Goal: Information Seeking & Learning: Find specific fact

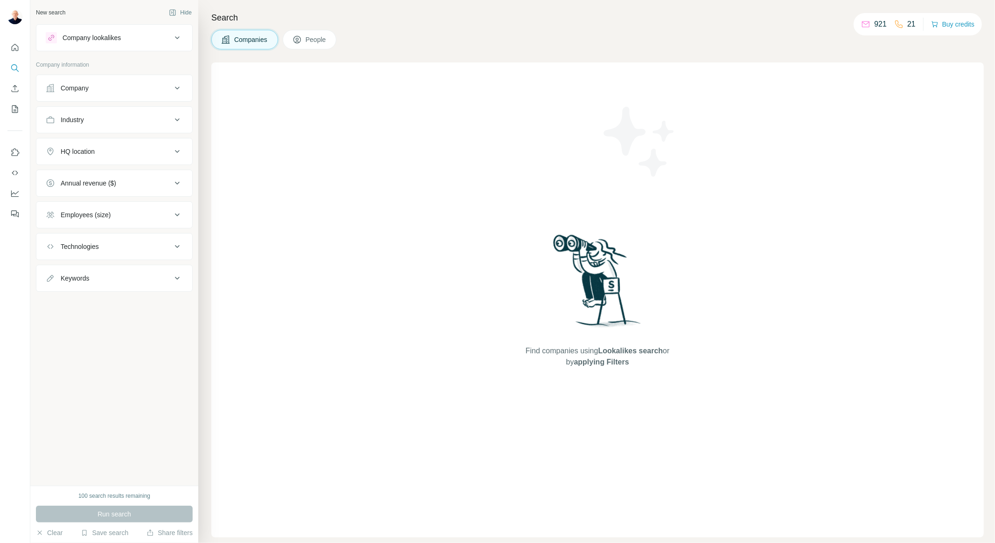
click at [75, 91] on div "Company" at bounding box center [75, 87] width 28 height 9
click at [124, 107] on input "text" at bounding box center [114, 111] width 137 height 17
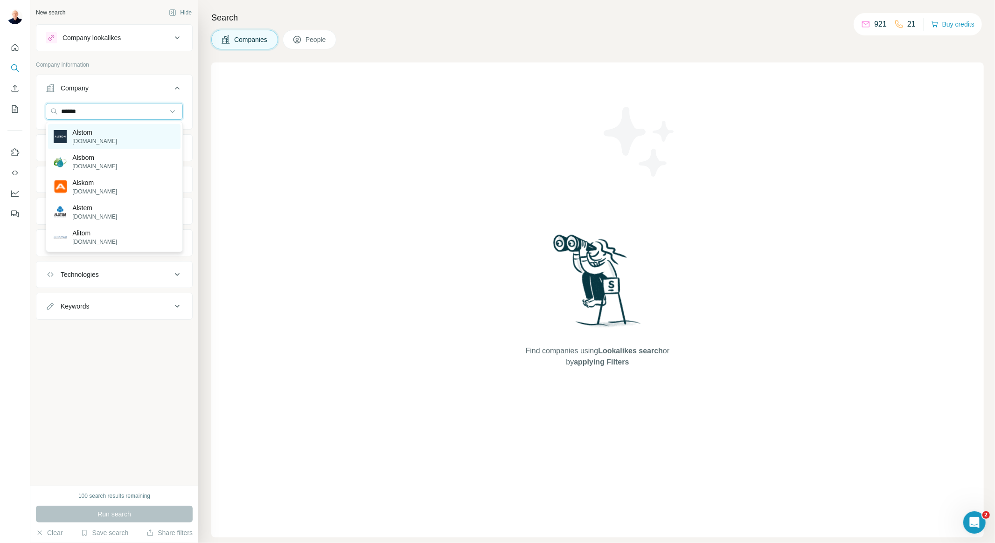
type input "******"
click at [83, 136] on p "Alstom" at bounding box center [94, 132] width 45 height 9
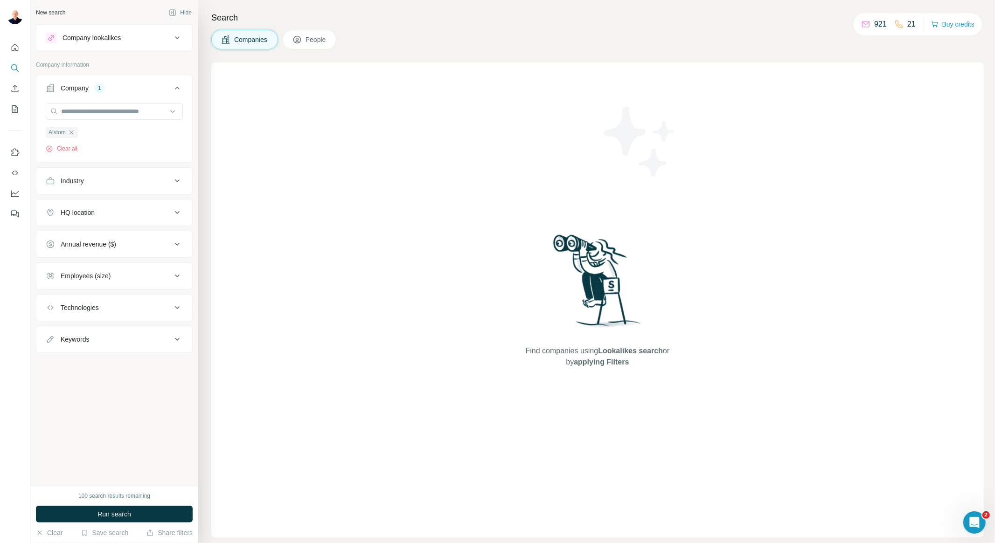
click at [125, 214] on div "HQ location" at bounding box center [109, 212] width 126 height 9
click at [128, 241] on input "text" at bounding box center [114, 236] width 137 height 17
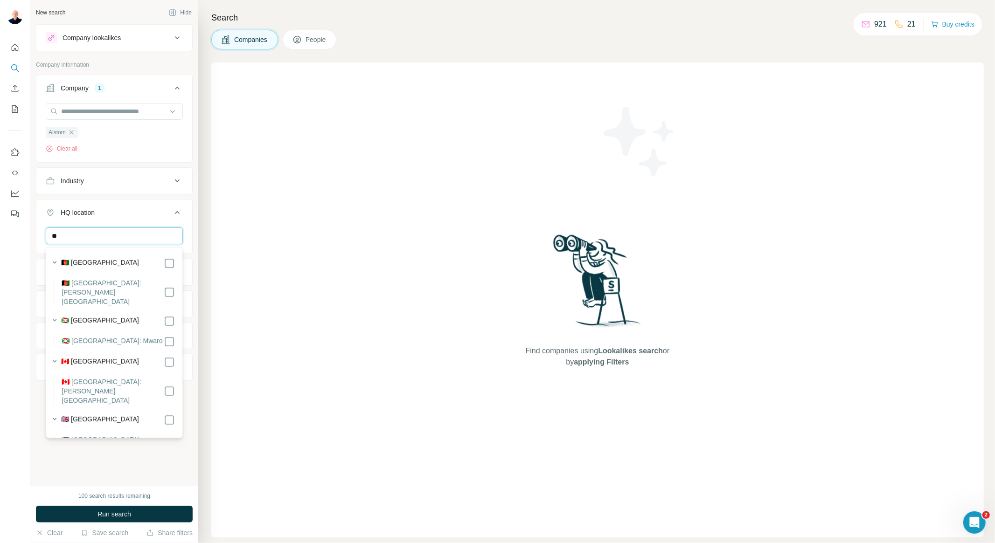
type input "*"
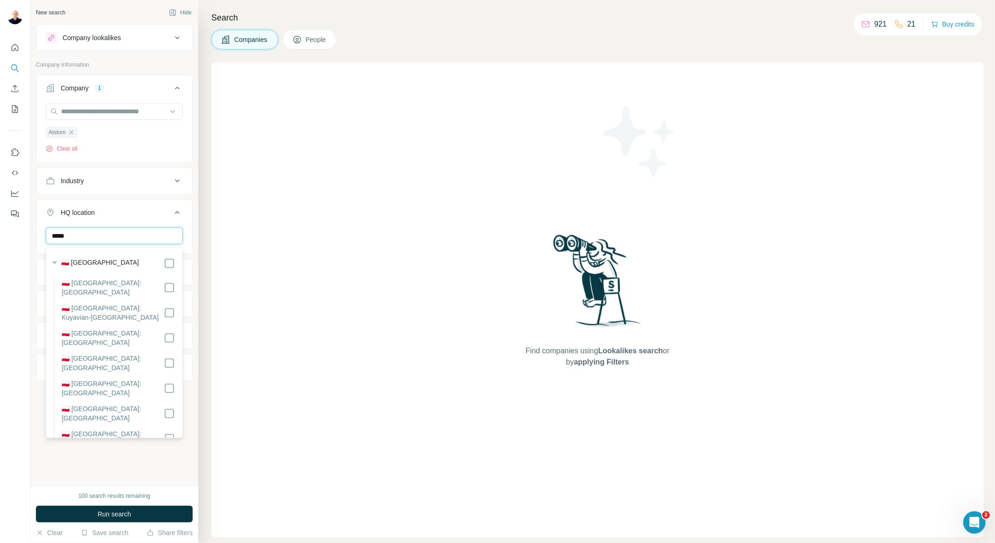
type input "*****"
click at [102, 266] on div "🇵🇱 [GEOGRAPHIC_DATA]" at bounding box center [118, 263] width 114 height 11
drag, startPoint x: 86, startPoint y: 262, endPoint x: 93, endPoint y: 260, distance: 7.1
click at [88, 262] on label "🇵🇱 [GEOGRAPHIC_DATA]" at bounding box center [100, 263] width 78 height 11
click at [142, 520] on button "Run search" at bounding box center [114, 514] width 157 height 17
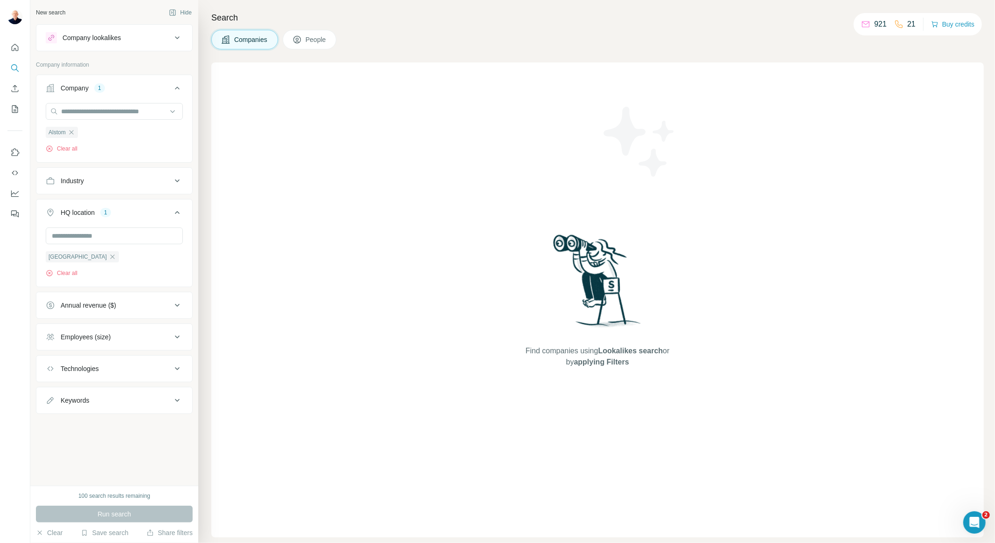
click at [322, 41] on span "People" at bounding box center [316, 39] width 21 height 9
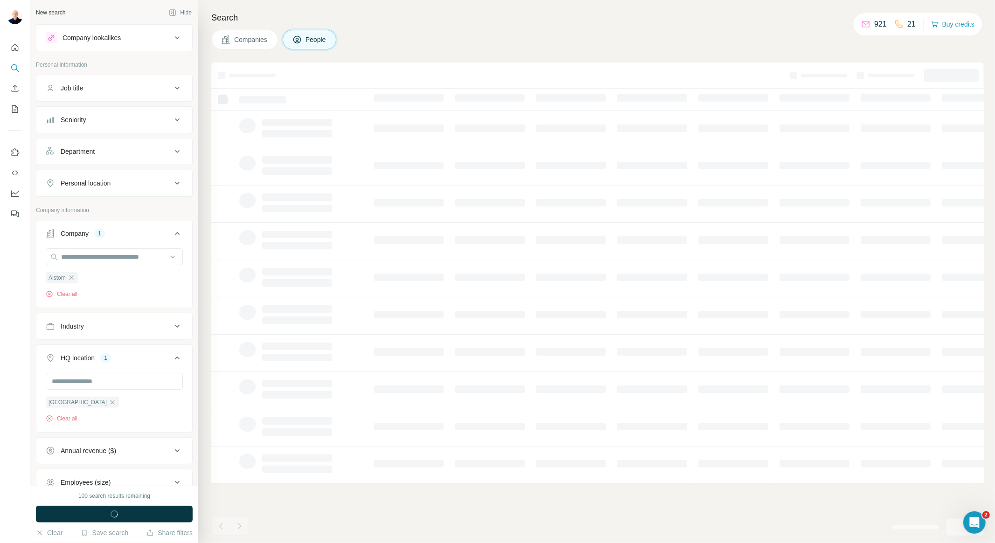
click at [109, 111] on button "Seniority" at bounding box center [114, 120] width 156 height 22
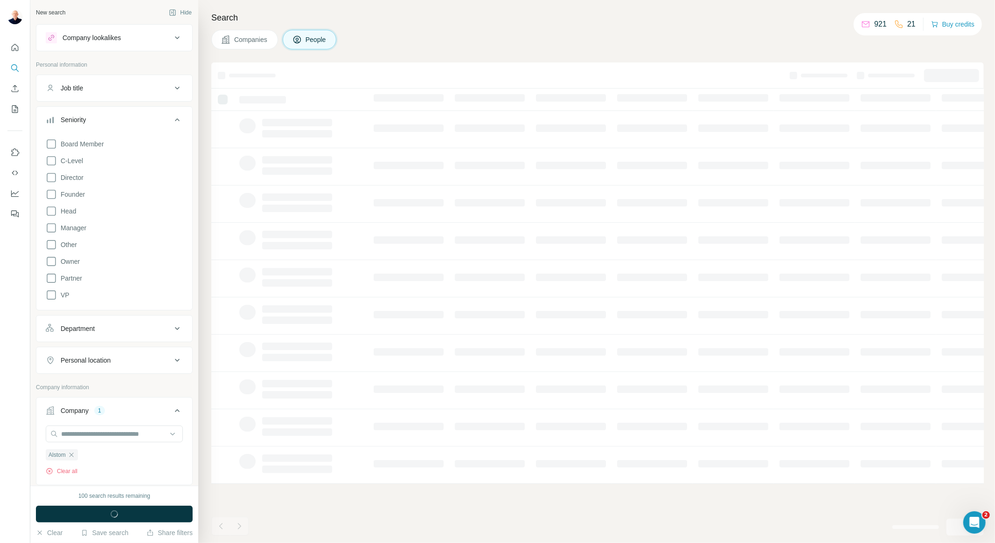
click at [115, 97] on button "Job title" at bounding box center [114, 88] width 156 height 22
click at [91, 178] on div "Board Member C-Level Director Founder Head Manager Other Owner Partner VP" at bounding box center [114, 246] width 137 height 166
click at [64, 183] on label "C-Level" at bounding box center [64, 188] width 37 height 11
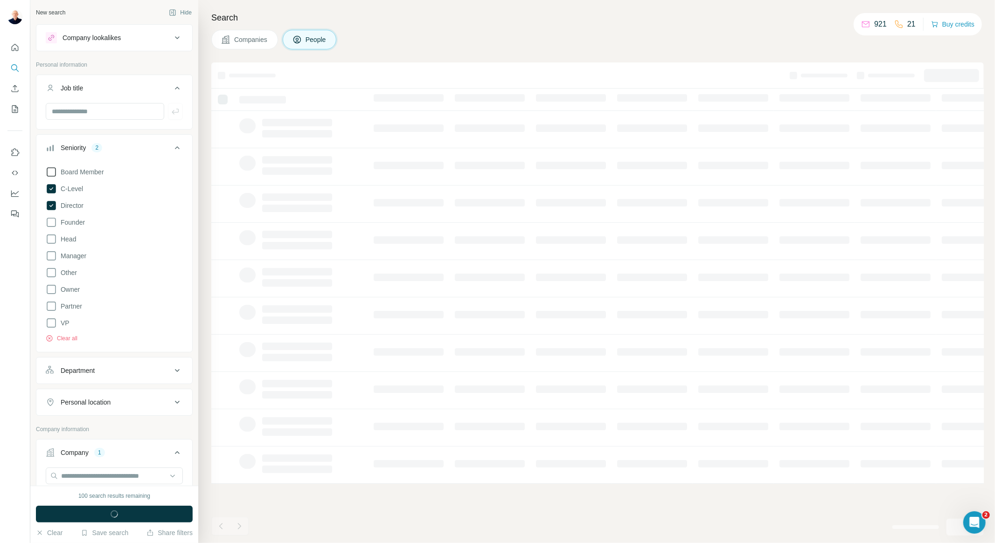
click at [61, 171] on span "Board Member" at bounding box center [80, 171] width 47 height 9
click at [107, 513] on span "button" at bounding box center [114, 514] width 34 height 9
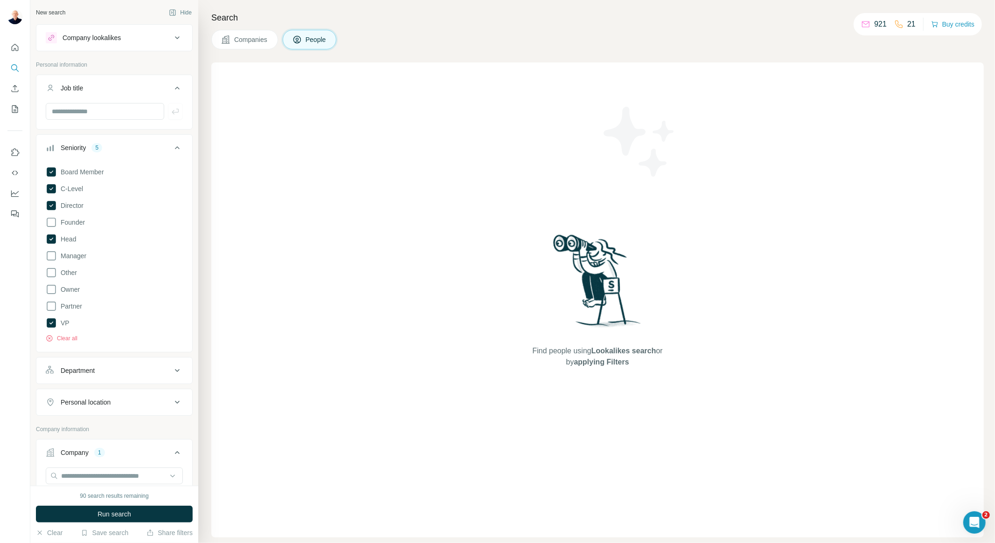
click at [145, 36] on div "Company lookalikes" at bounding box center [109, 37] width 126 height 11
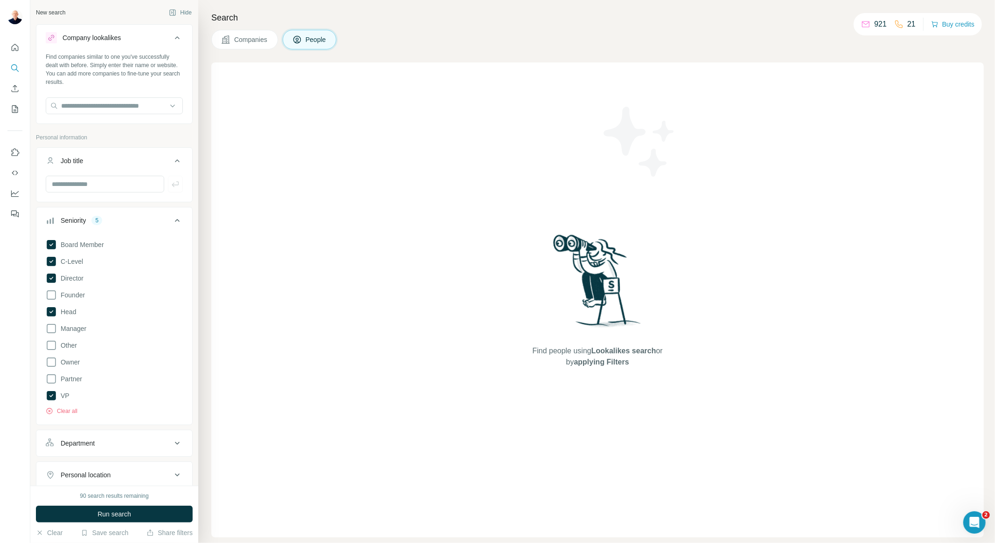
click at [145, 36] on div "Company lookalikes" at bounding box center [109, 37] width 126 height 11
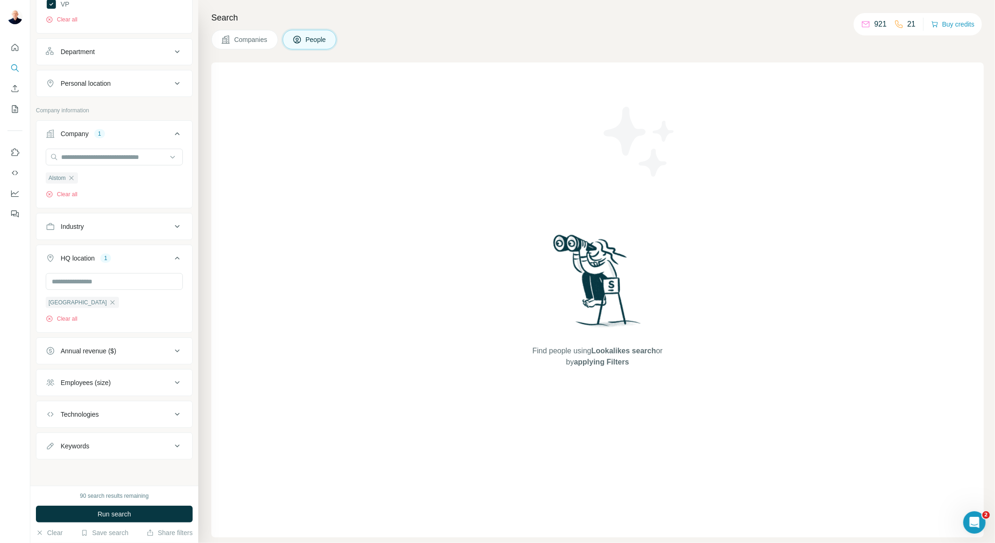
scroll to position [321, 0]
click at [109, 303] on icon "button" at bounding box center [112, 302] width 7 height 7
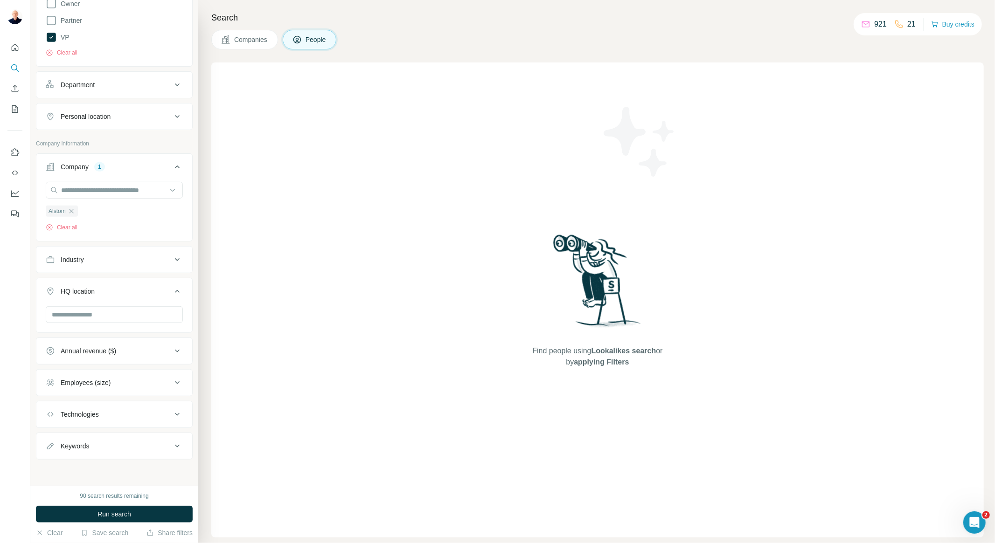
scroll to position [132, 0]
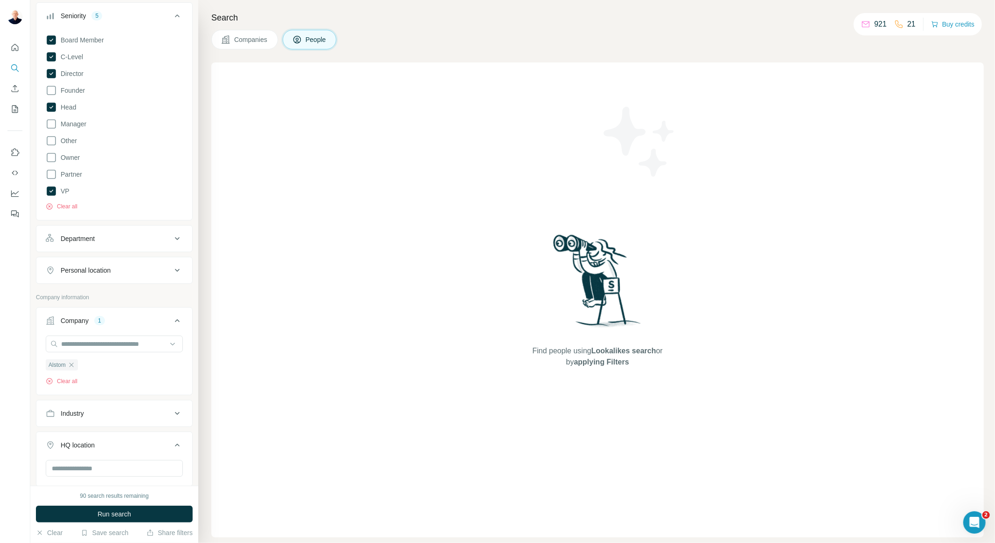
click at [118, 243] on button "Department" at bounding box center [114, 239] width 156 height 22
click at [110, 262] on input at bounding box center [109, 262] width 115 height 10
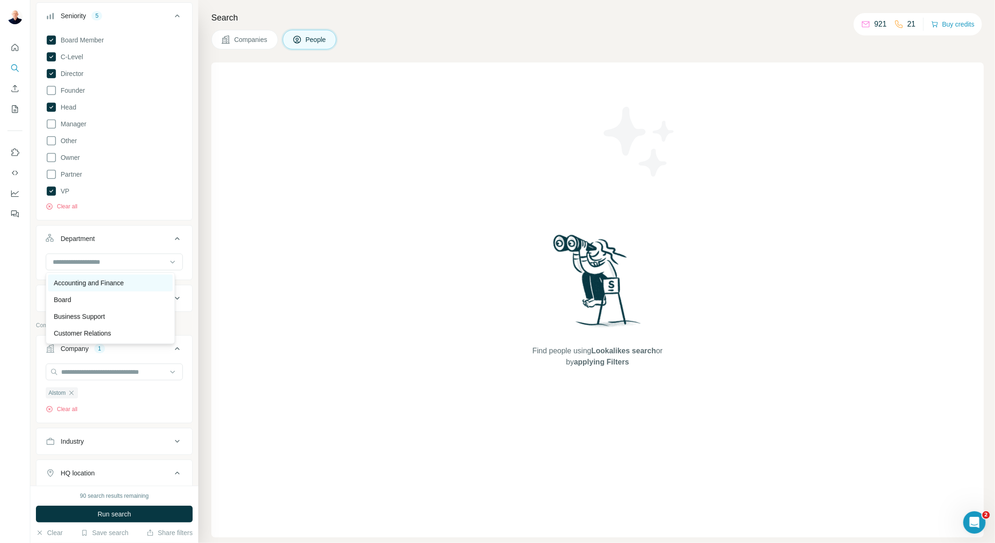
click at [106, 284] on p "Accounting and Finance" at bounding box center [89, 282] width 70 height 9
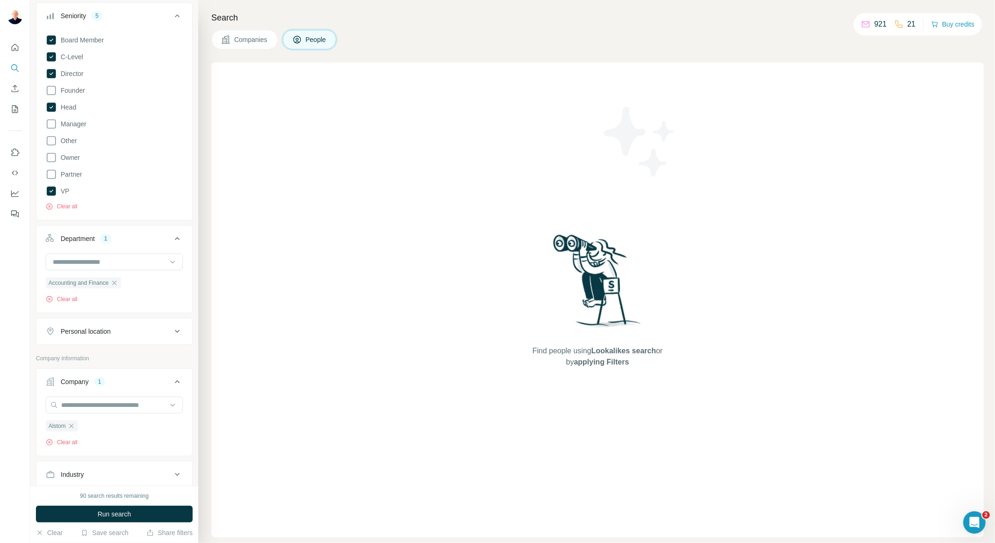
click at [177, 207] on div "Board Member C-Level Director Founder Head Manager Other Owner Partner VP Clear…" at bounding box center [114, 125] width 156 height 188
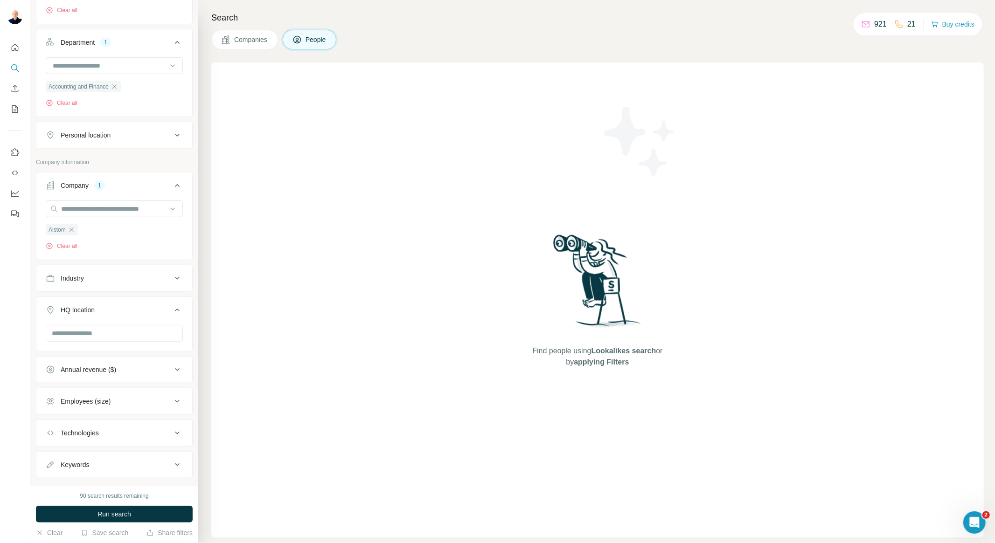
scroll to position [349, 0]
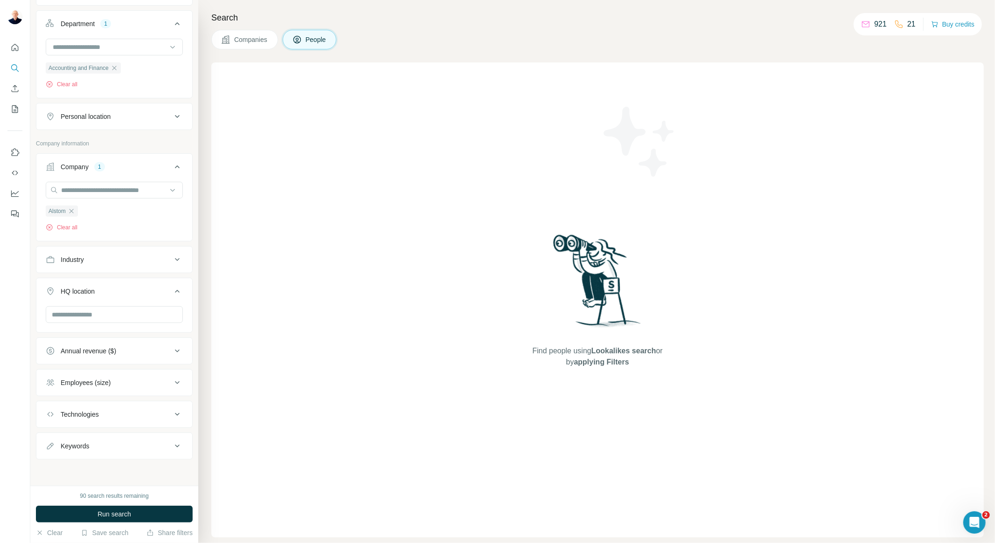
click at [115, 518] on span "Run search" at bounding box center [114, 514] width 34 height 9
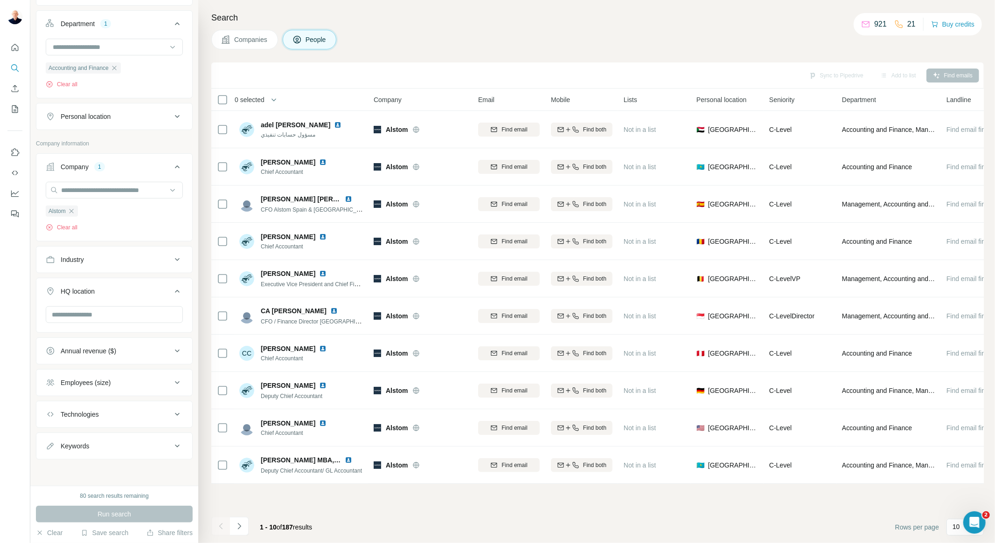
click at [720, 100] on span "Personal location" at bounding box center [721, 99] width 50 height 9
click at [957, 536] on div "10" at bounding box center [964, 527] width 37 height 17
click at [966, 457] on div "60" at bounding box center [964, 456] width 21 height 9
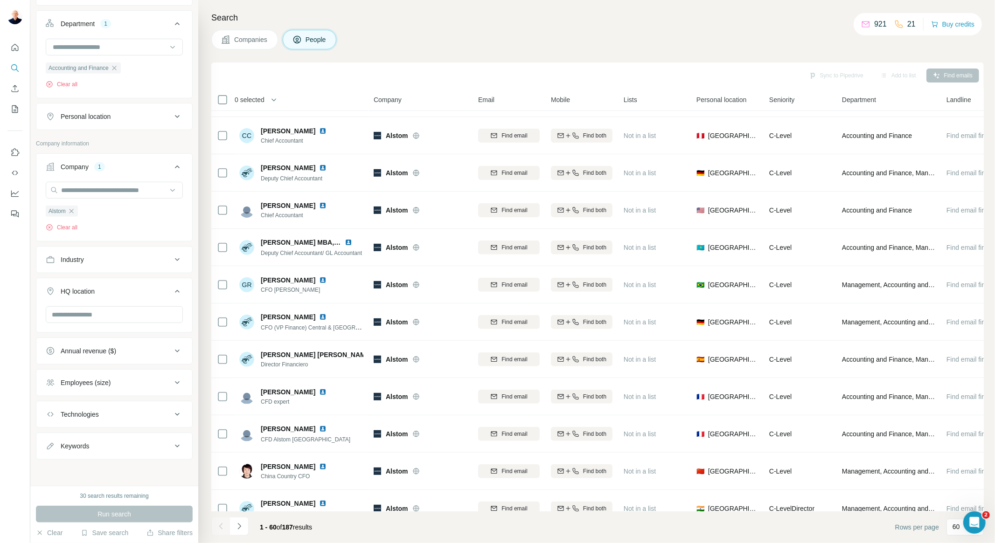
scroll to position [362, 0]
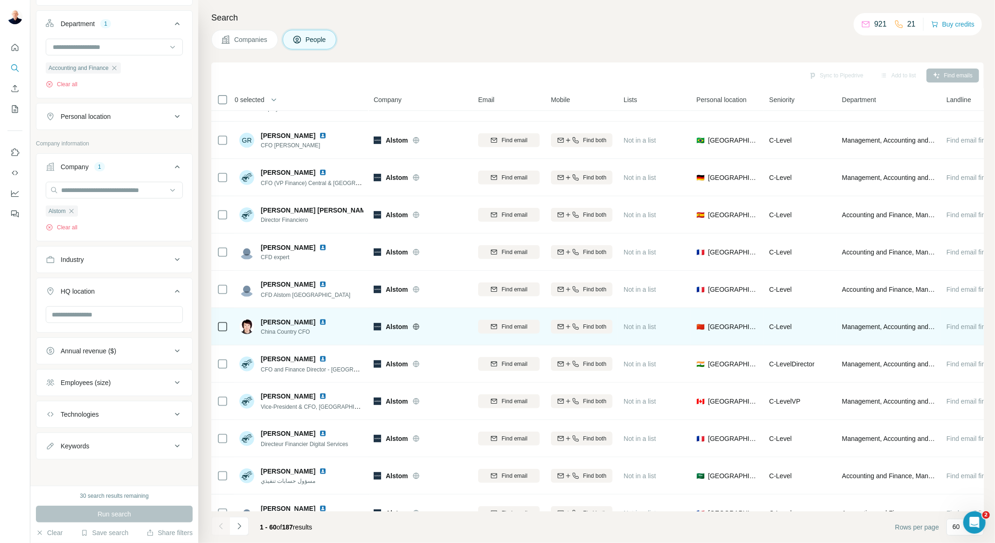
click at [739, 329] on div "🇨🇳 [GEOGRAPHIC_DATA]" at bounding box center [727, 327] width 62 height 26
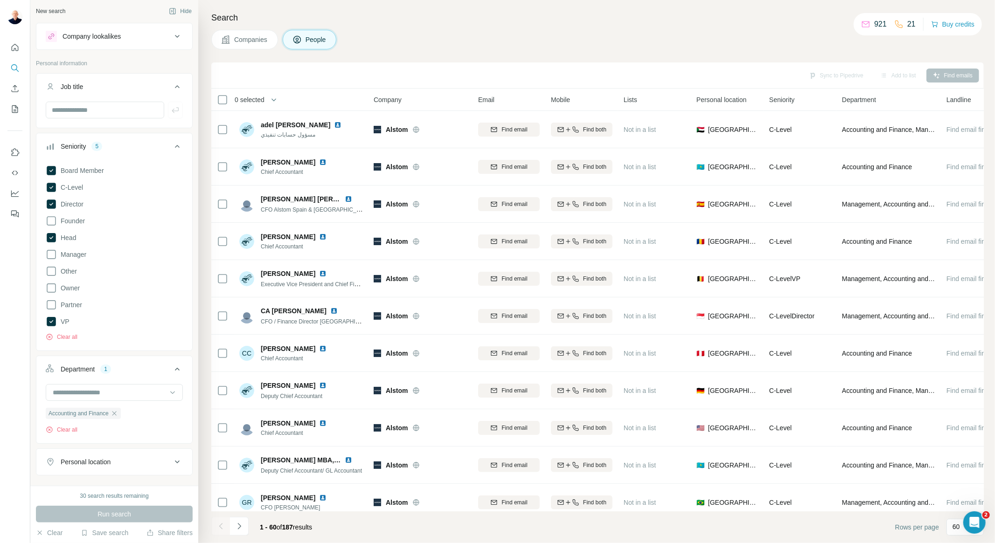
scroll to position [0, 0]
click at [248, 528] on button "Navigate to next page" at bounding box center [239, 526] width 19 height 19
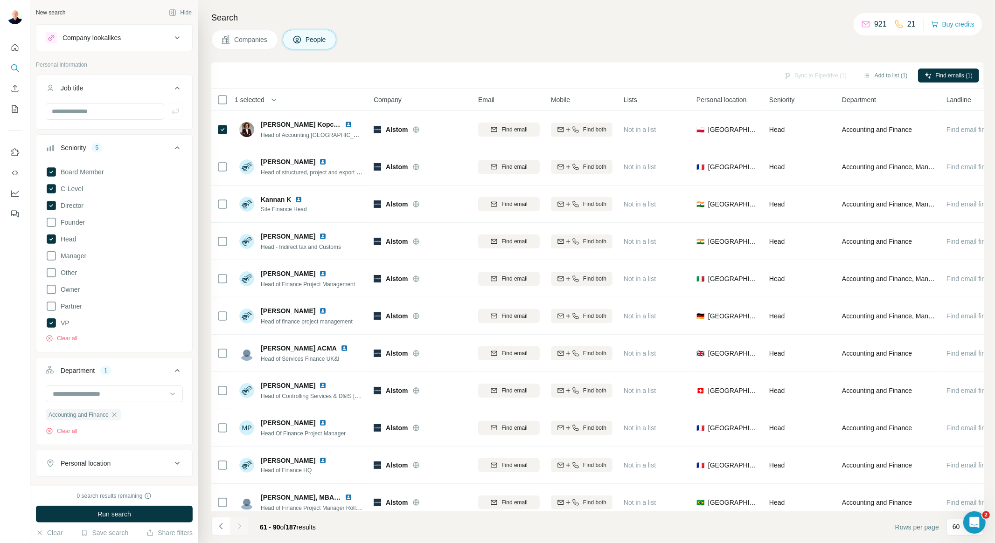
drag, startPoint x: 105, startPoint y: 530, endPoint x: 702, endPoint y: 41, distance: 772.0
click at [702, 41] on div "New search Hide Company lookalikes Personal information Job title Seniority 5 B…" at bounding box center [512, 271] width 965 height 543
click at [114, 531] on button "Save search" at bounding box center [105, 533] width 48 height 9
click at [123, 498] on div "Save search" at bounding box center [131, 498] width 98 height 19
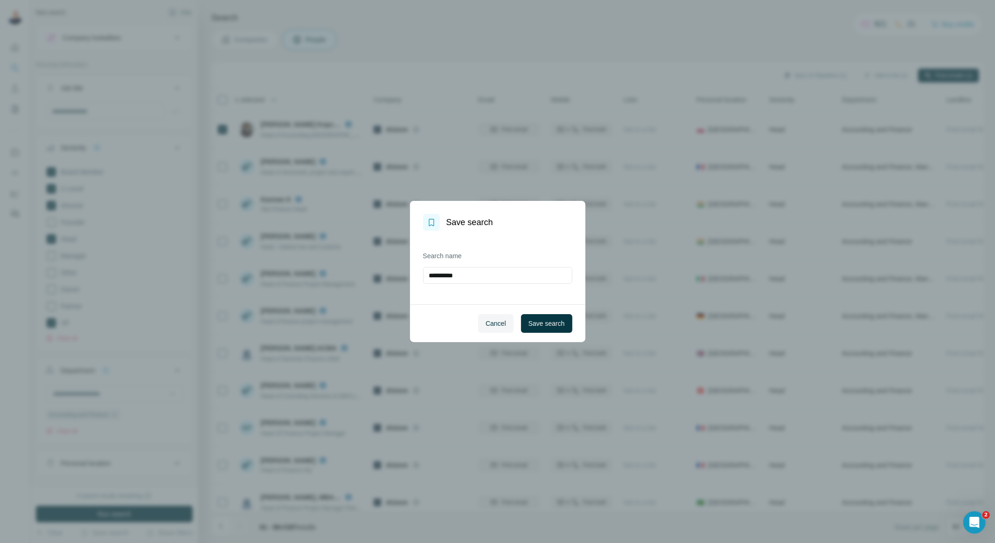
drag, startPoint x: 469, startPoint y: 280, endPoint x: 313, endPoint y: 229, distance: 164.5
click at [324, 240] on div "**********" at bounding box center [497, 271] width 995 height 543
type input "***"
click at [543, 326] on span "Save search" at bounding box center [547, 323] width 36 height 9
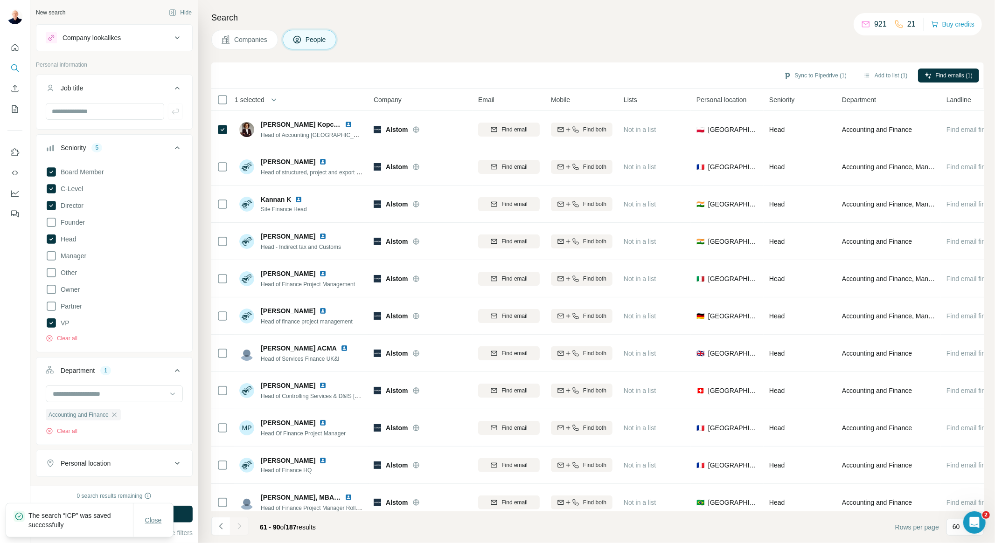
click at [158, 522] on span "Close" at bounding box center [153, 520] width 17 height 9
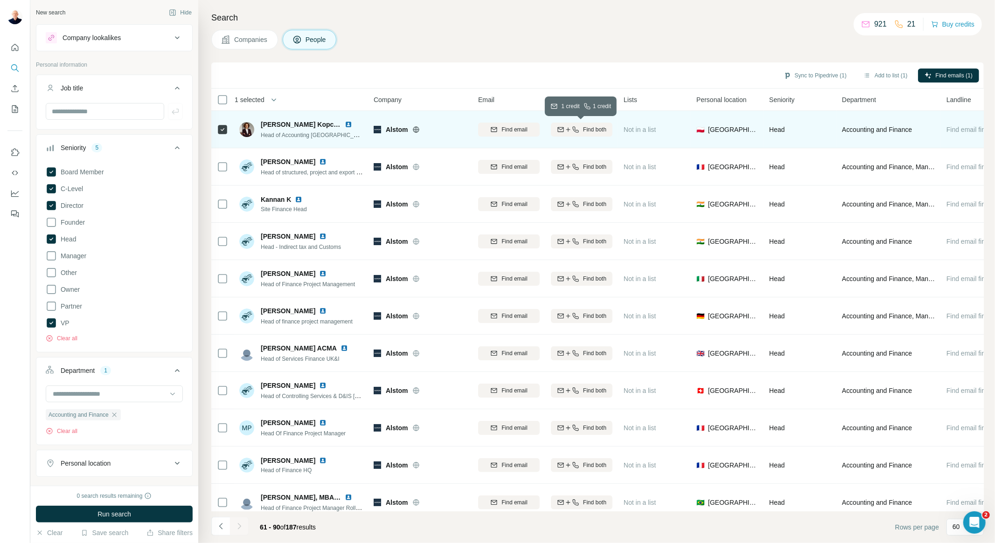
click at [585, 129] on span "Find both" at bounding box center [594, 129] width 23 height 8
click at [632, 129] on icon at bounding box center [630, 128] width 9 height 9
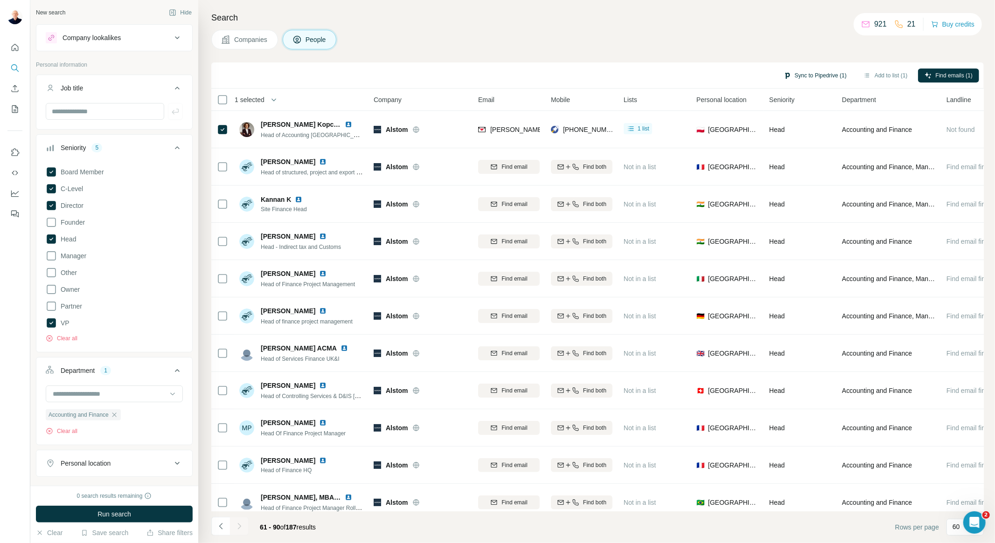
click at [833, 76] on button "Sync to Pipedrive (1)" at bounding box center [815, 76] width 76 height 14
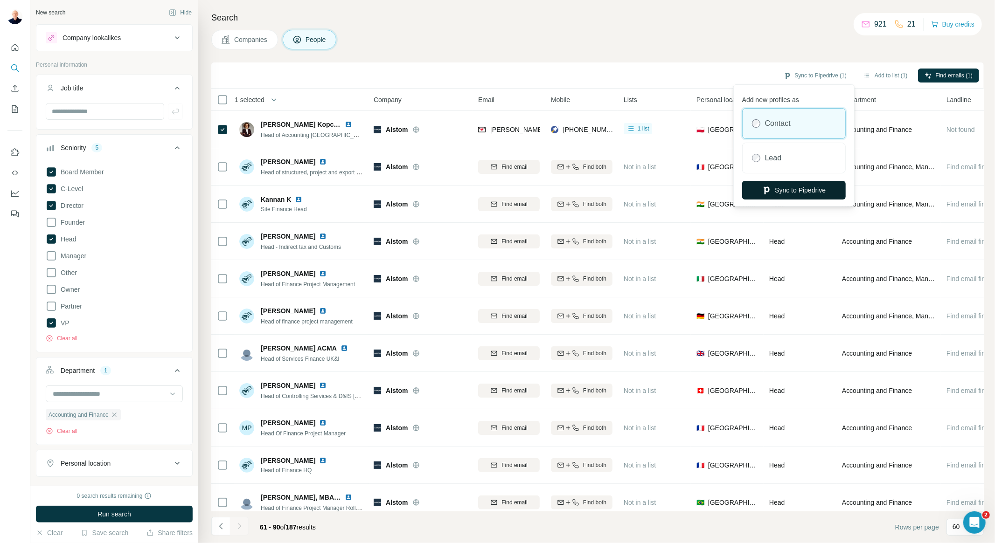
click at [827, 193] on button "Sync to Pipedrive" at bounding box center [794, 190] width 104 height 19
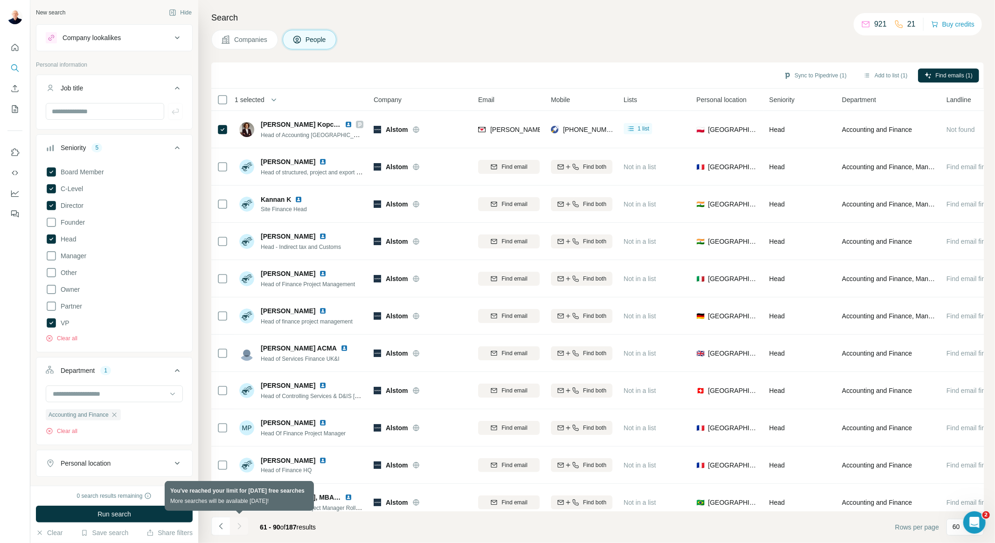
click at [241, 528] on div at bounding box center [239, 526] width 19 height 19
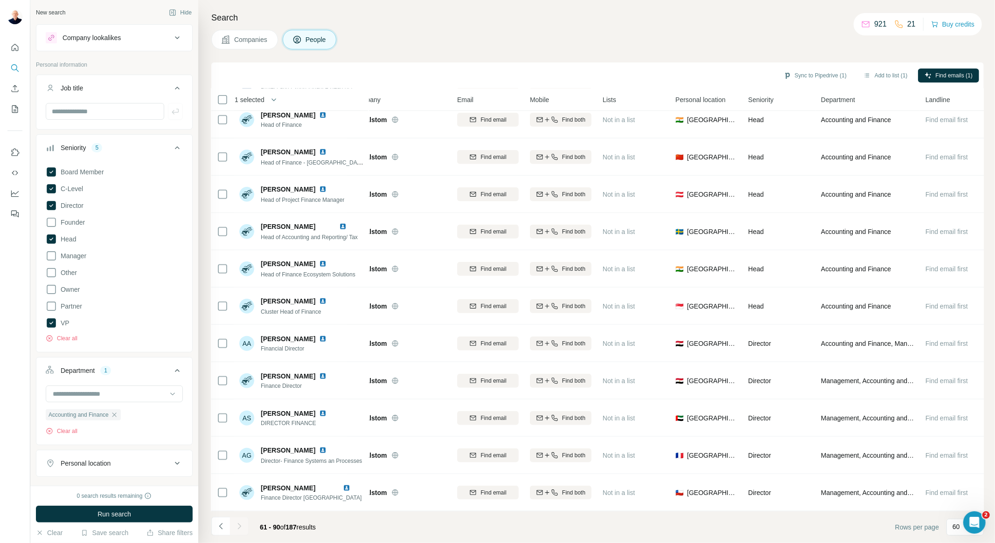
scroll to position [724, 35]
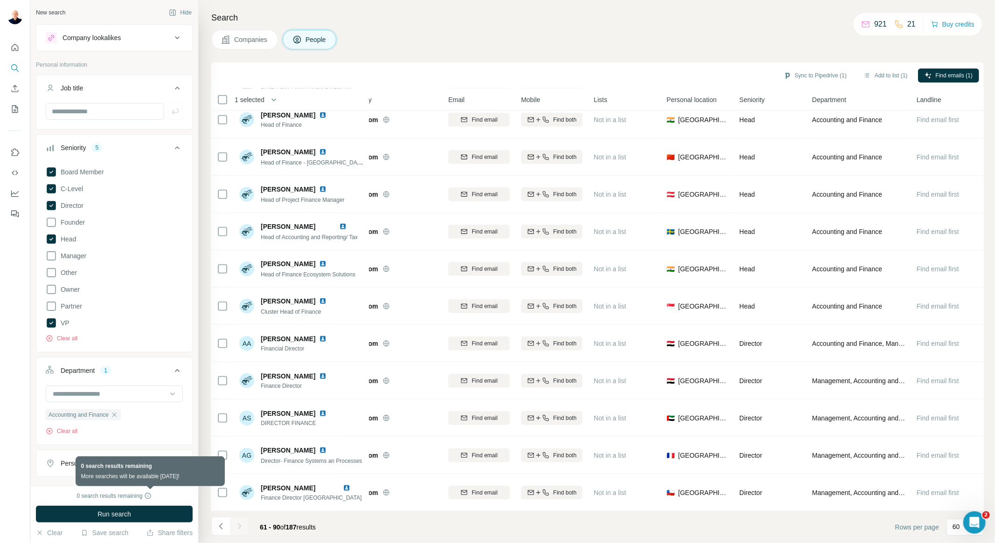
click at [148, 495] on icon at bounding box center [147, 496] width 7 height 7
click at [150, 495] on icon at bounding box center [147, 496] width 7 height 7
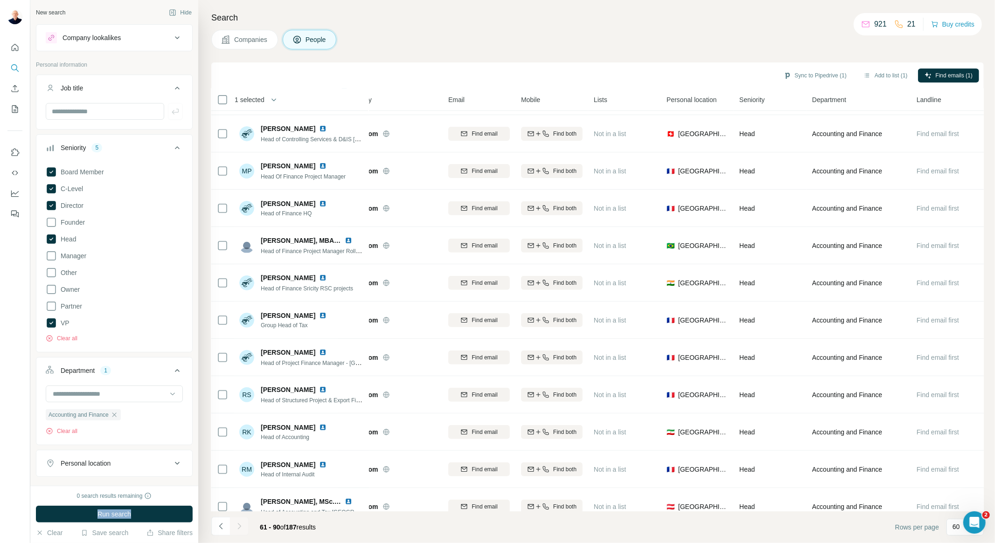
scroll to position [0, 35]
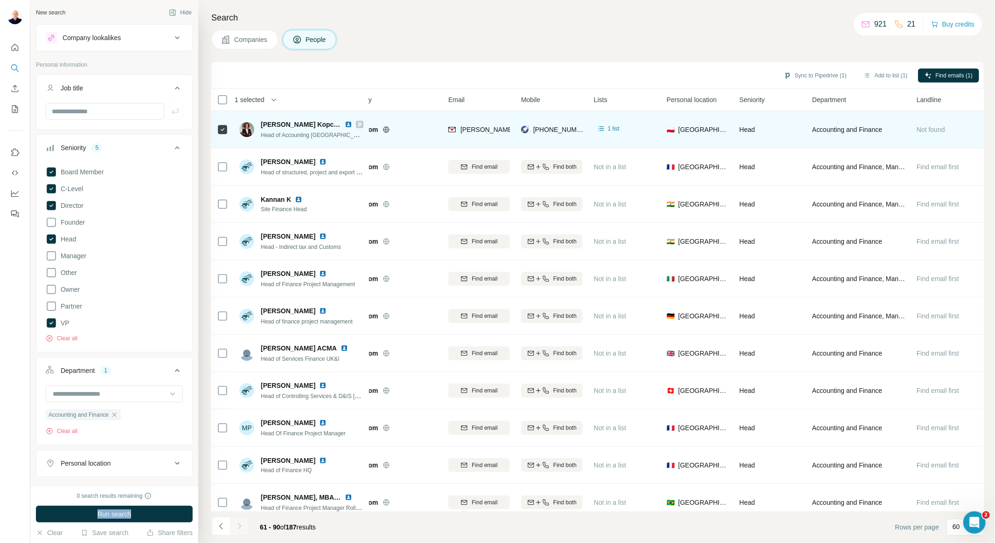
click at [348, 124] on img at bounding box center [348, 124] width 7 height 7
